Goal: Task Accomplishment & Management: Manage account settings

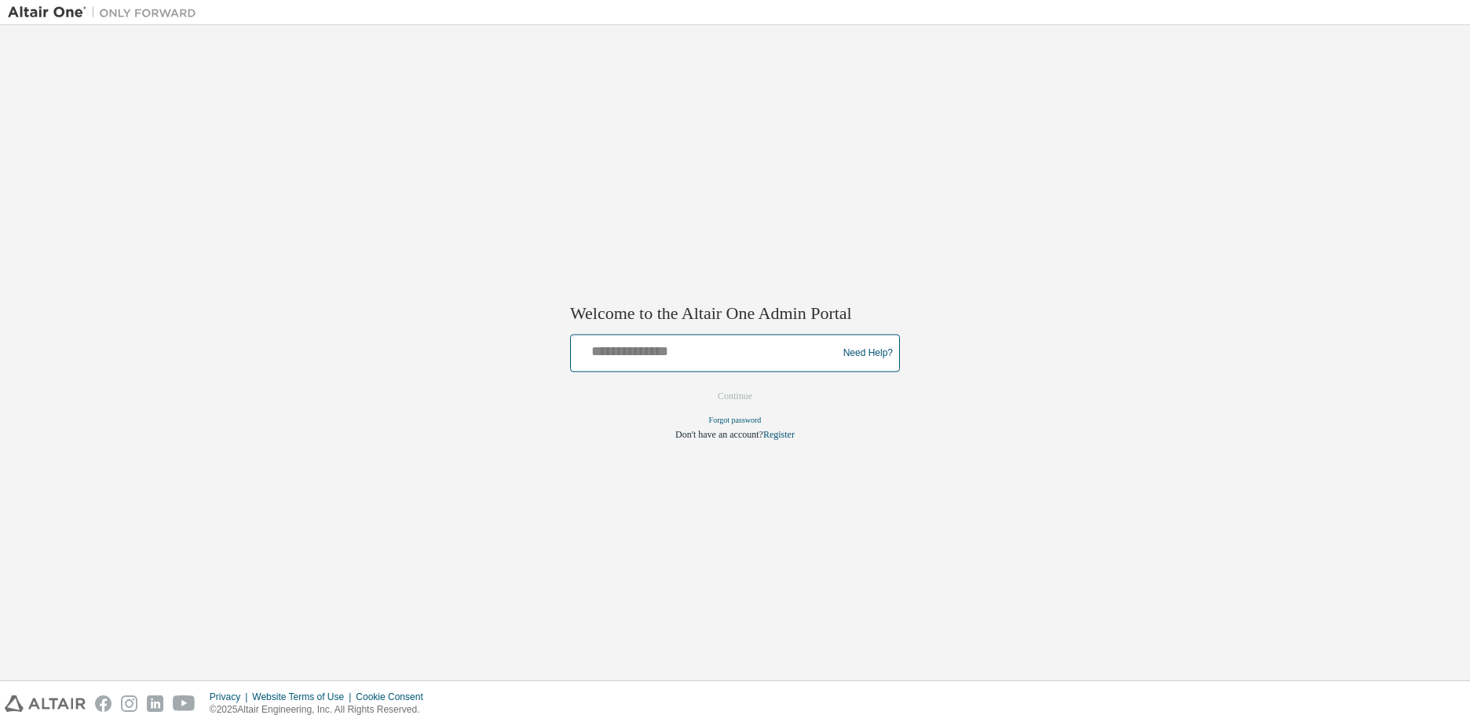
click at [621, 347] on input "text" at bounding box center [706, 350] width 258 height 23
type input "**********"
click at [734, 393] on button "Continue" at bounding box center [735, 397] width 68 height 24
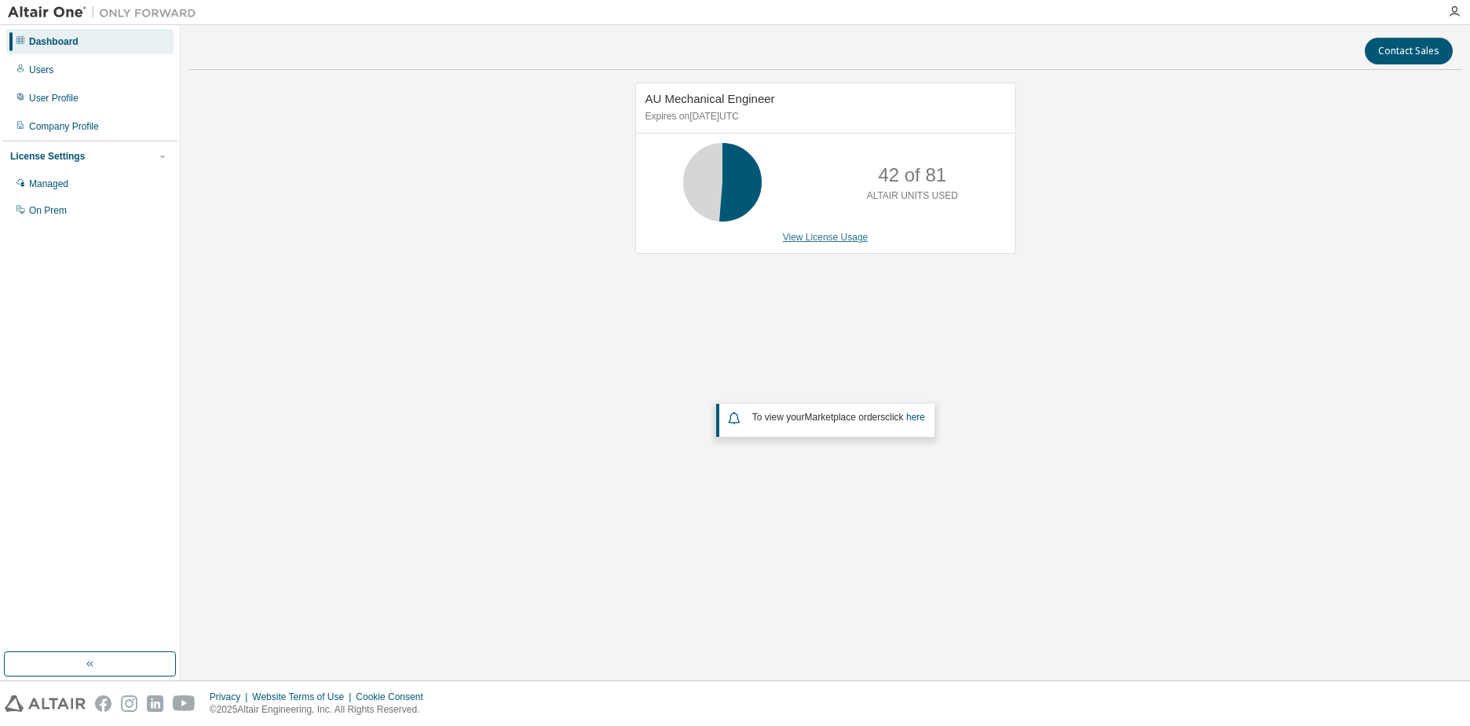
click at [804, 236] on link "View License Usage" at bounding box center [826, 237] width 86 height 11
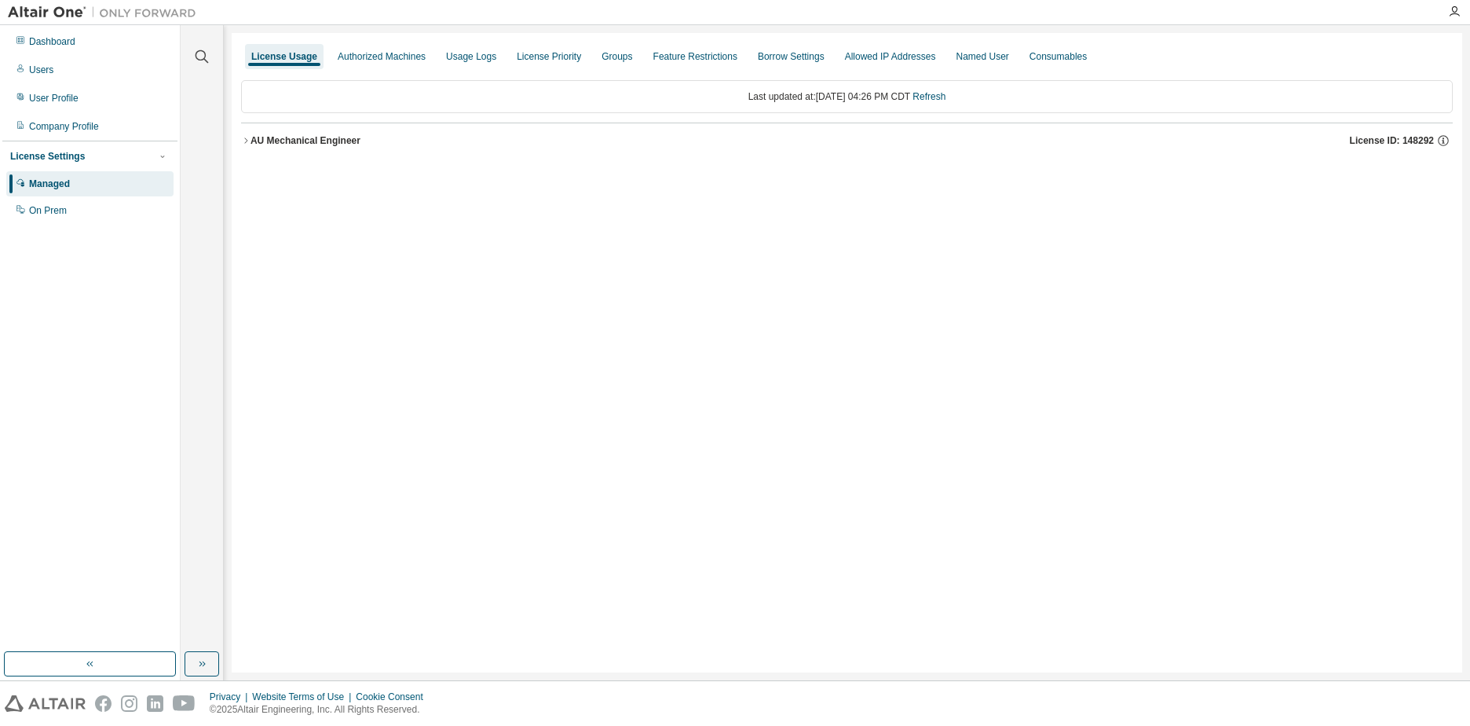
click at [322, 145] on div "AU Mechanical Engineer" at bounding box center [306, 140] width 110 height 13
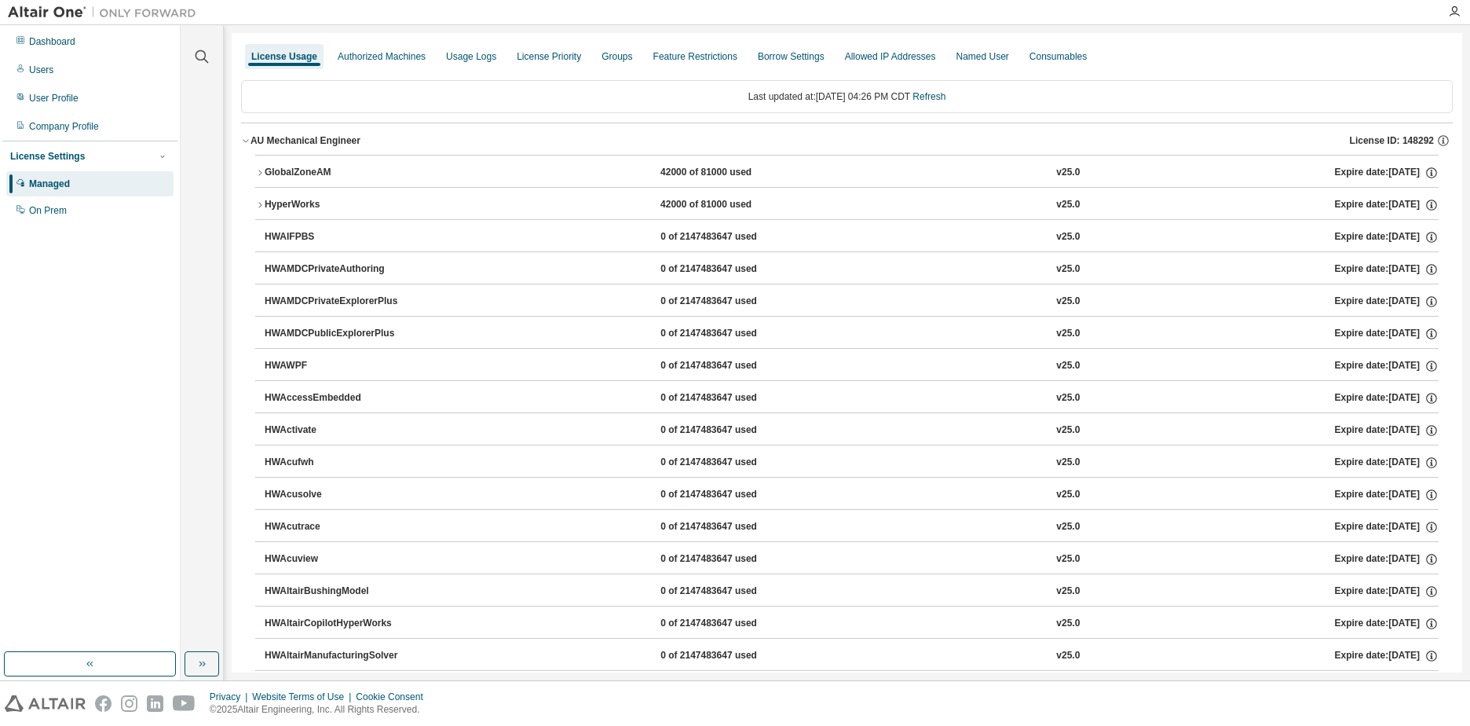
click at [322, 177] on div "GlobalZoneAM" at bounding box center [335, 173] width 141 height 14
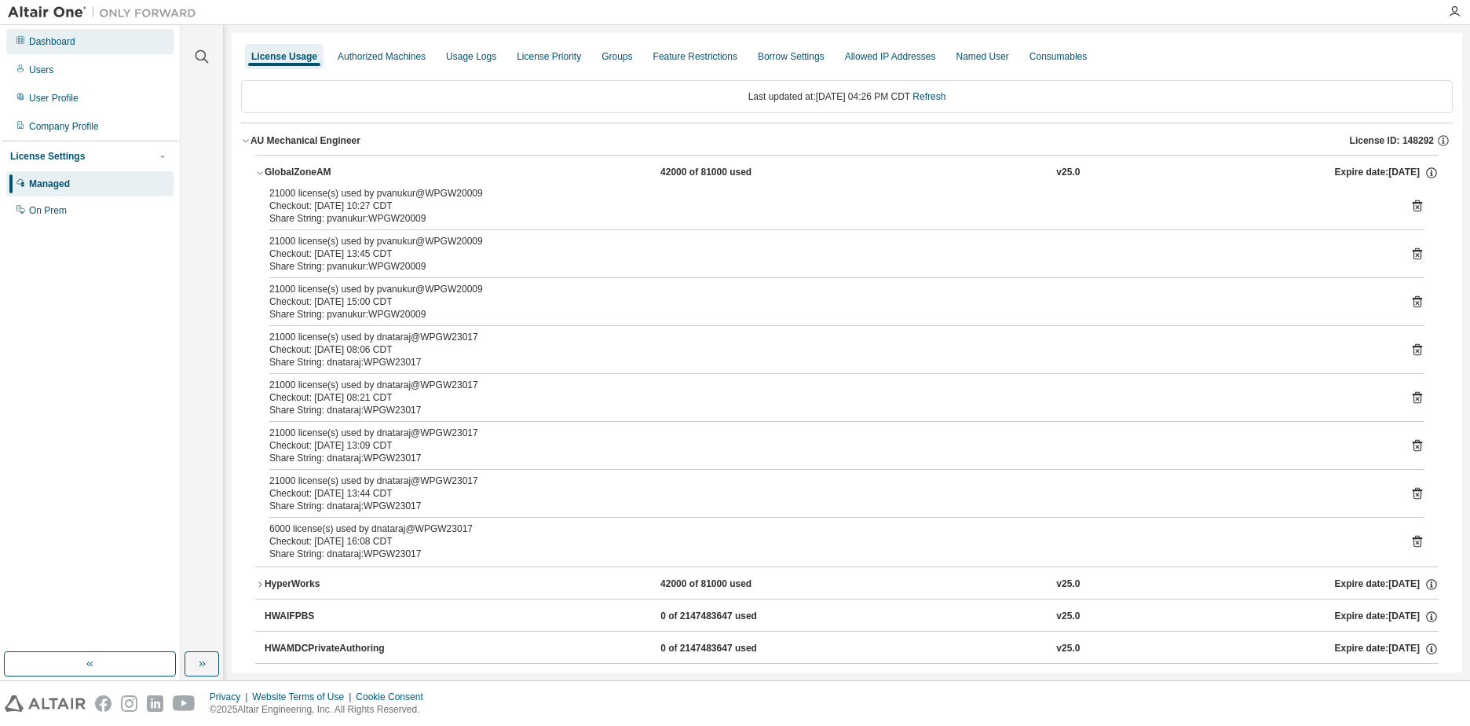
click at [65, 46] on div "Dashboard" at bounding box center [52, 41] width 46 height 13
